Goal: Find contact information: Find contact information

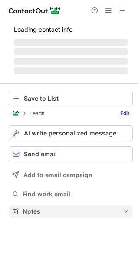
scroll to position [195, 138]
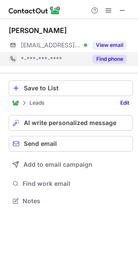
click at [78, 59] on div "*-***-***-****" at bounding box center [54, 59] width 66 height 8
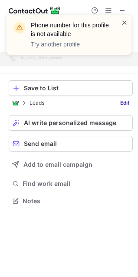
click at [123, 24] on span at bounding box center [124, 22] width 7 height 9
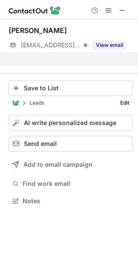
scroll to position [181, 138]
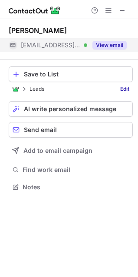
click at [64, 48] on span "[EMAIL_ADDRESS][DOMAIN_NAME]" at bounding box center [51, 45] width 60 height 8
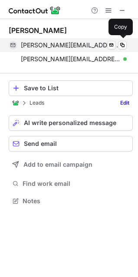
click at [50, 43] on span "[PERSON_NAME][EMAIL_ADDRESS][PERSON_NAME][DOMAIN_NAME]" at bounding box center [70, 45] width 99 height 8
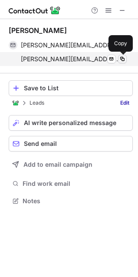
click at [121, 59] on span at bounding box center [122, 59] width 7 height 7
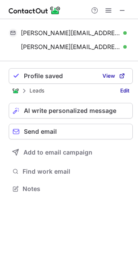
scroll to position [183, 138]
click at [122, 11] on span at bounding box center [122, 10] width 7 height 7
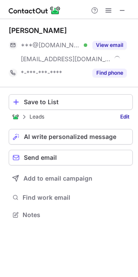
scroll to position [209, 138]
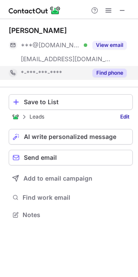
click at [102, 70] on button "Find phone" at bounding box center [110, 73] width 34 height 9
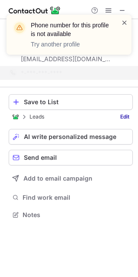
click at [126, 22] on span at bounding box center [124, 22] width 7 height 9
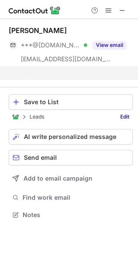
scroll to position [195, 138]
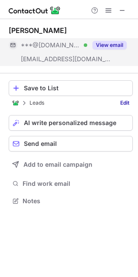
click at [65, 49] on span "***@[DOMAIN_NAME]" at bounding box center [51, 45] width 60 height 8
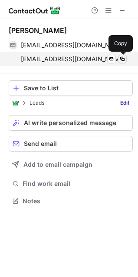
click at [121, 57] on span at bounding box center [122, 59] width 7 height 7
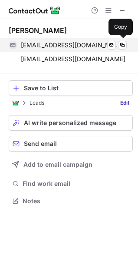
click at [69, 42] on span "[EMAIL_ADDRESS][DOMAIN_NAME]" at bounding box center [70, 45] width 99 height 8
